Goal: Check status: Check status

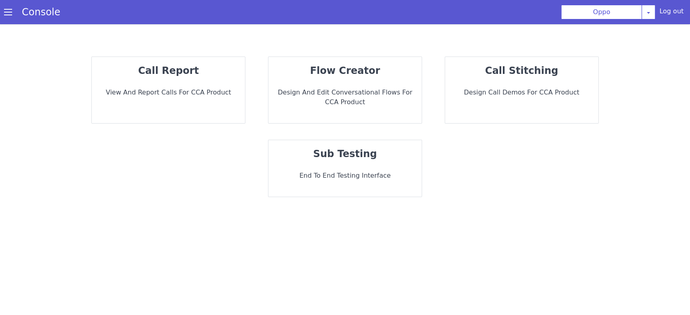
click at [210, 77] on p "call report" at bounding box center [168, 70] width 140 height 15
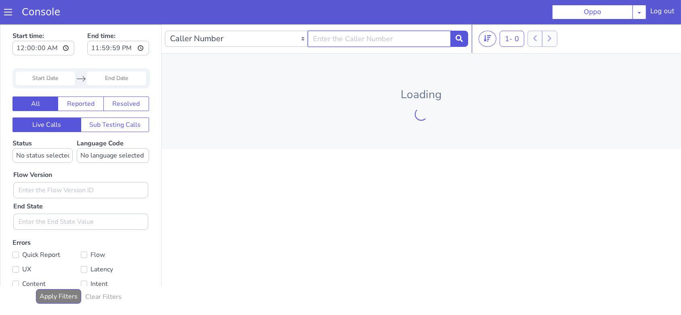
click at [330, 44] on input "text" at bounding box center [379, 38] width 143 height 16
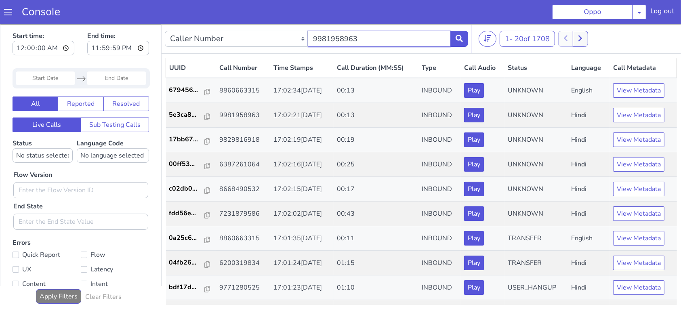
type input "9981958963"
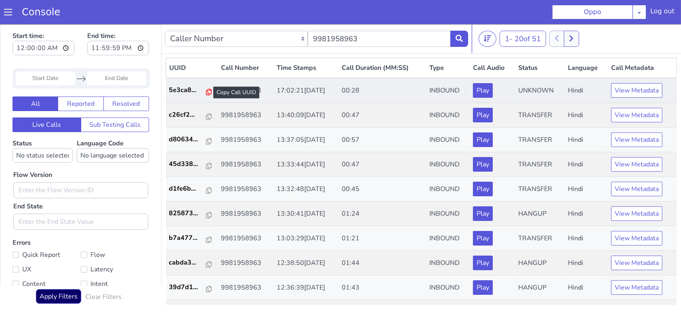
click at [206, 90] on icon at bounding box center [209, 91] width 6 height 6
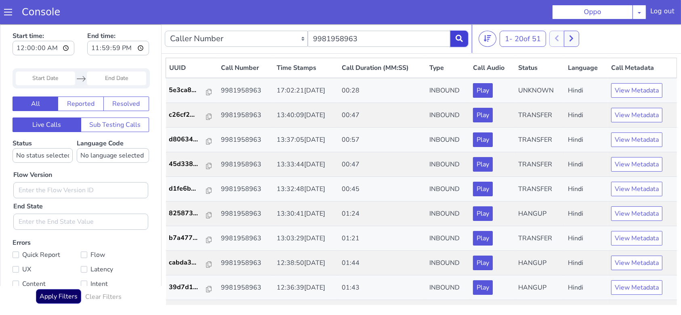
click at [463, 44] on button at bounding box center [459, 38] width 18 height 16
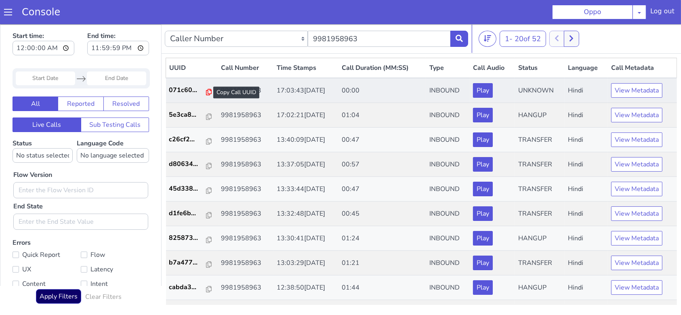
click at [206, 90] on icon at bounding box center [209, 91] width 6 height 6
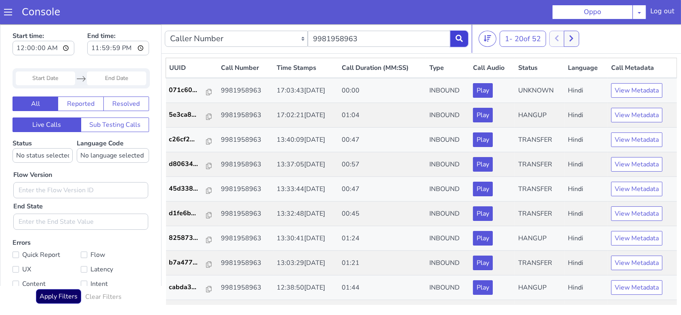
click at [460, 38] on icon at bounding box center [459, 37] width 7 height 7
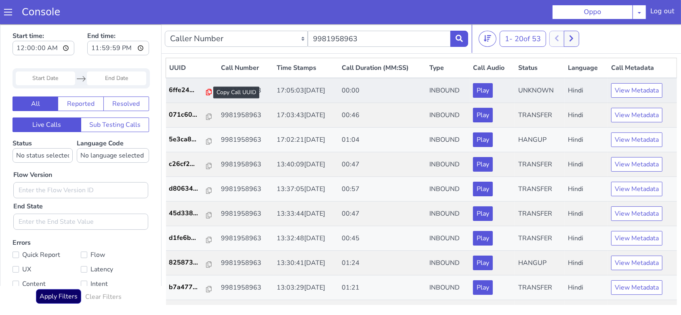
click at [206, 93] on icon at bounding box center [209, 91] width 6 height 6
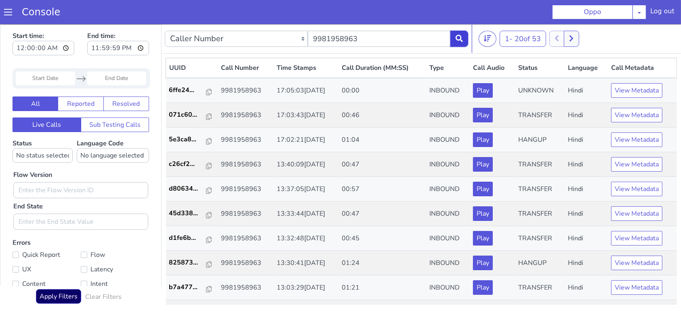
click at [459, 36] on icon at bounding box center [459, 37] width 7 height 7
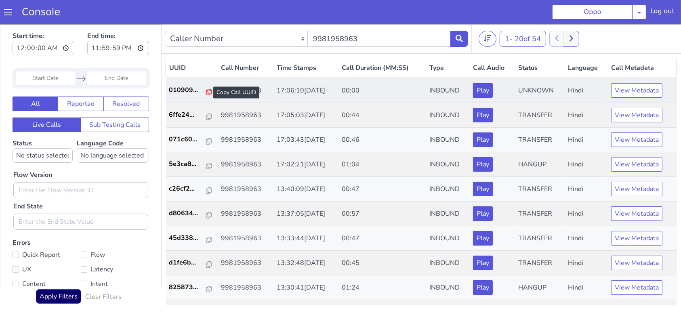
click at [206, 91] on icon at bounding box center [209, 91] width 6 height 6
